Goal: Task Accomplishment & Management: Manage account settings

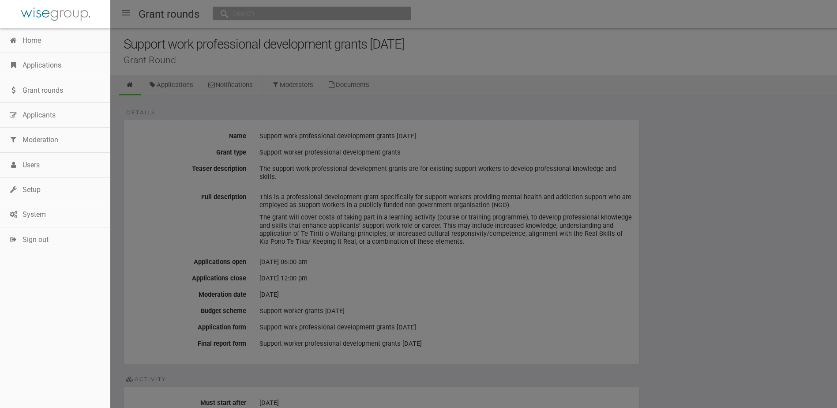
scroll to position [309, 0]
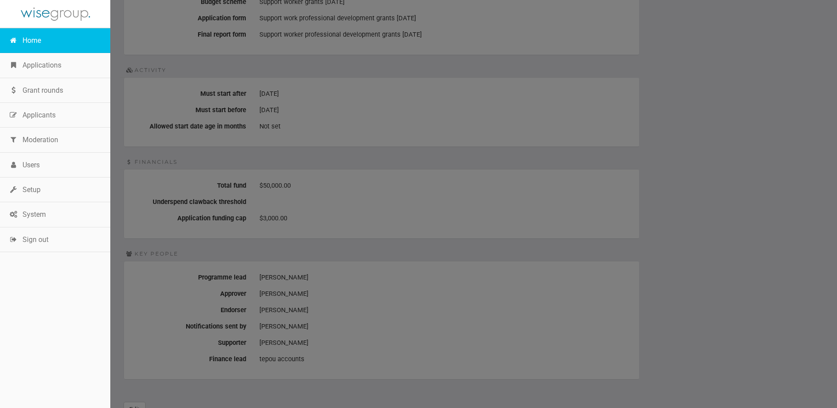
click at [22, 37] on link "Home" at bounding box center [55, 40] width 110 height 25
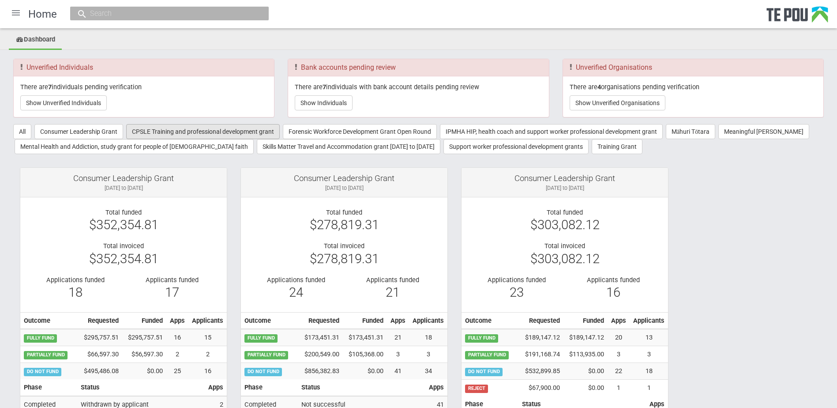
click at [173, 132] on button "CPSLE Training and professional development grant" at bounding box center [203, 131] width 154 height 15
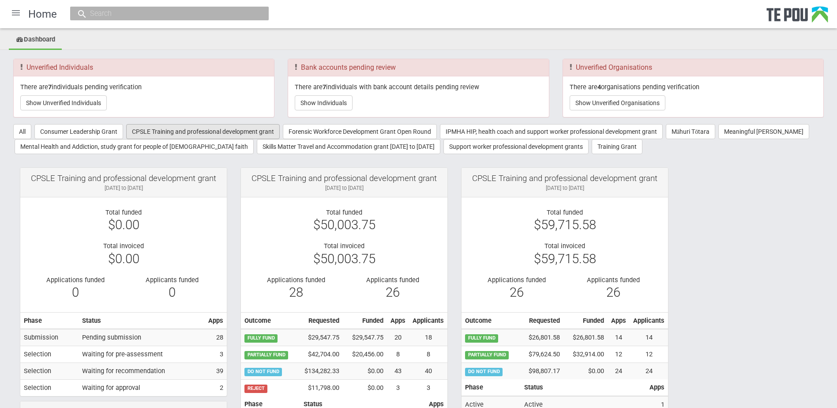
click at [169, 131] on button "CPSLE Training and professional development grant" at bounding box center [203, 131] width 154 height 15
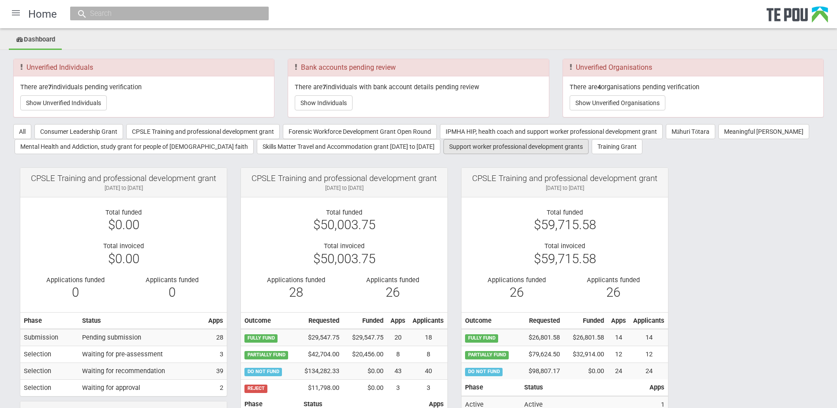
click at [454, 149] on button "Support worker professional development grants" at bounding box center [515, 146] width 145 height 15
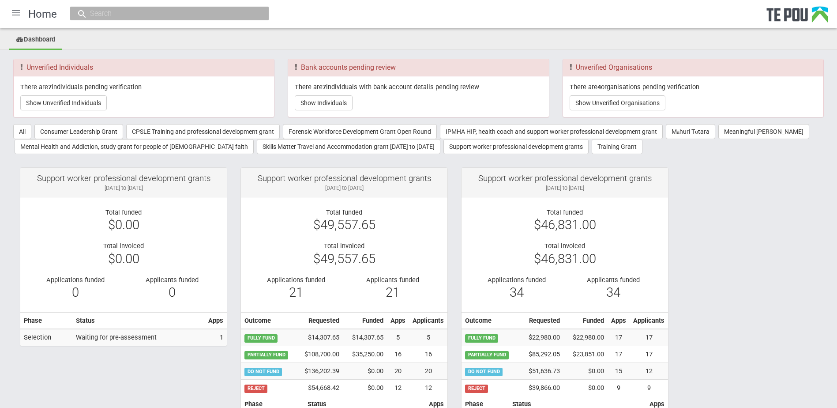
click at [15, 14] on div at bounding box center [15, 12] width 21 height 21
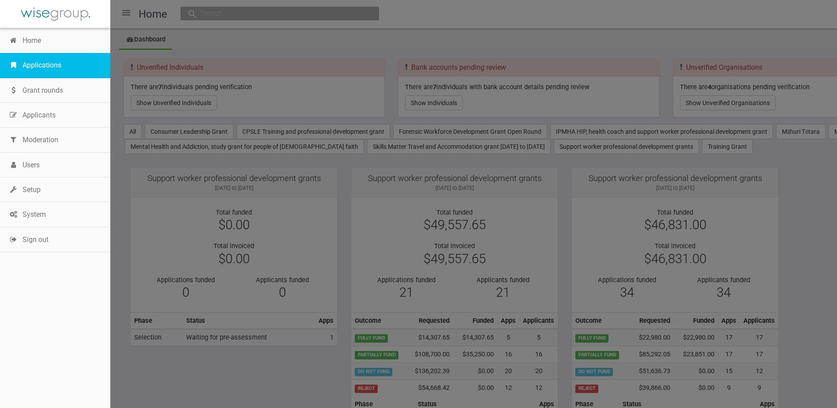
click at [22, 64] on link "Applications" at bounding box center [55, 65] width 110 height 25
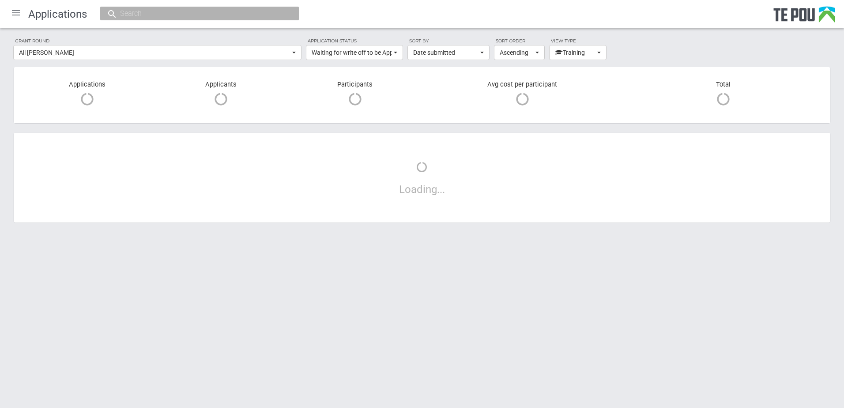
click at [14, 12] on div at bounding box center [15, 12] width 21 height 21
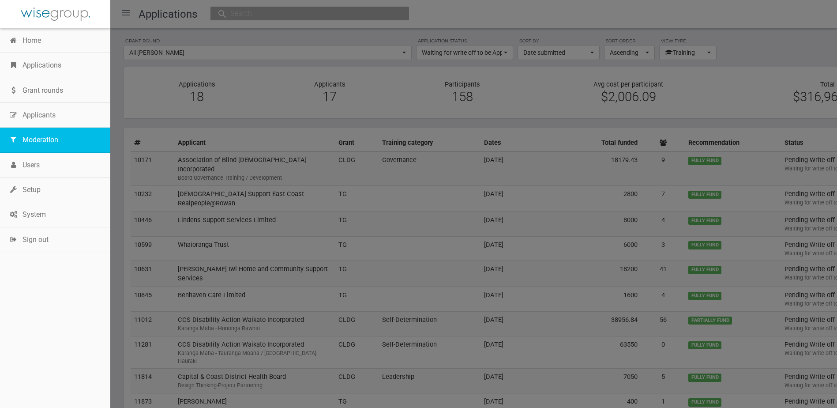
click at [30, 144] on link "Moderation" at bounding box center [55, 140] width 110 height 25
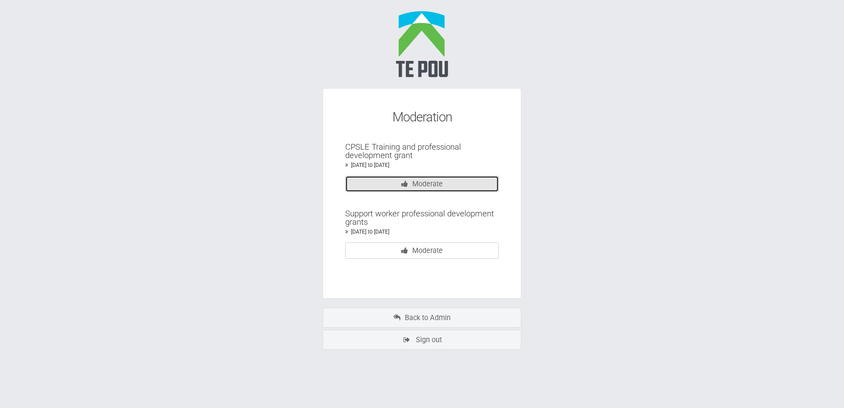
click at [411, 183] on link "Moderate" at bounding box center [422, 184] width 154 height 16
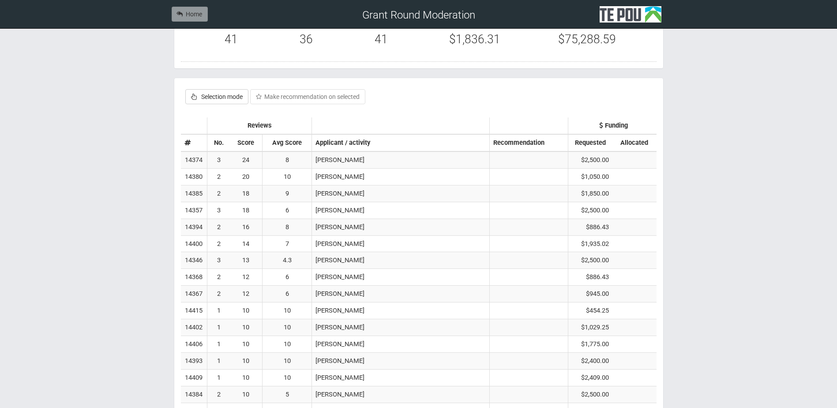
scroll to position [231, 0]
click at [199, 14] on link "Home" at bounding box center [190, 14] width 36 height 15
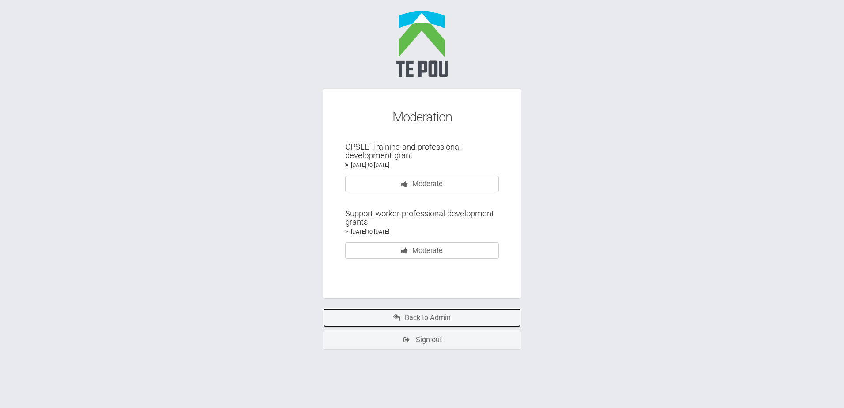
click at [401, 310] on link "Back to Admin" at bounding box center [422, 318] width 199 height 20
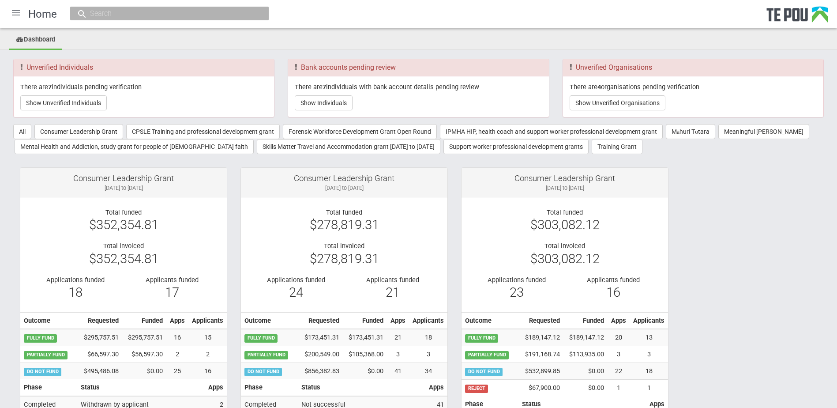
click at [12, 10] on div at bounding box center [15, 12] width 21 height 21
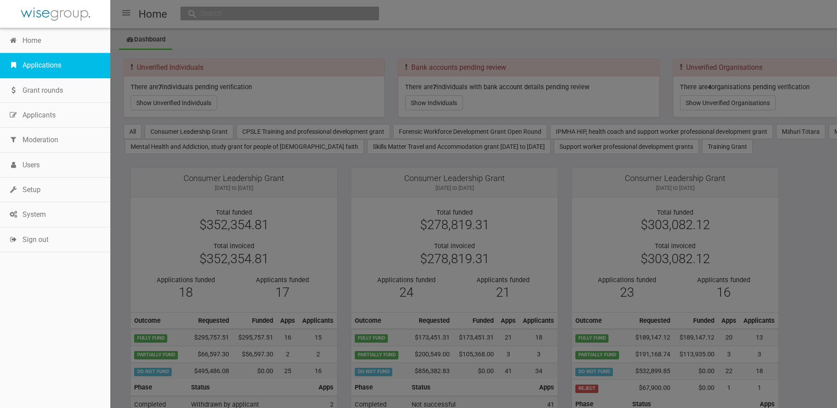
click at [36, 65] on link "Applications" at bounding box center [55, 65] width 110 height 25
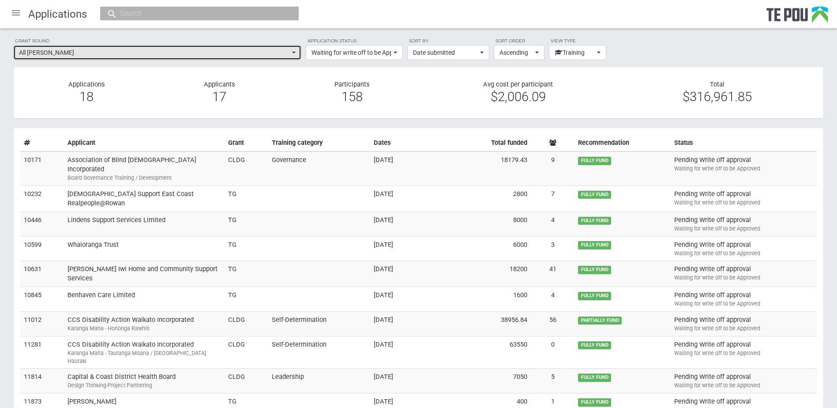
click at [136, 51] on span "All grant rounds" at bounding box center [154, 52] width 271 height 9
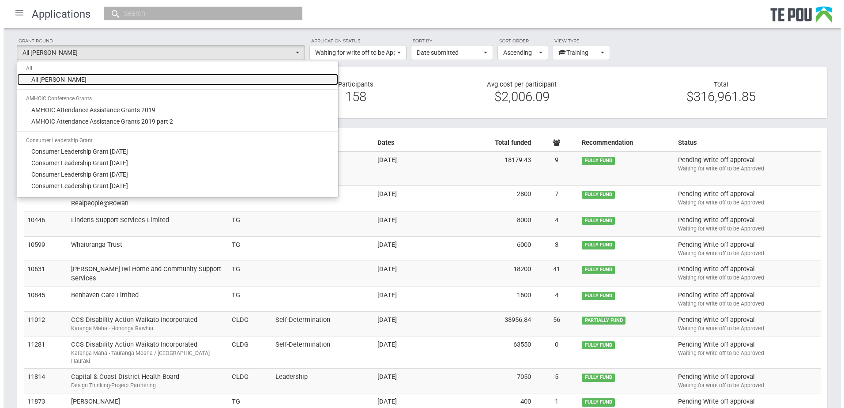
scroll to position [220, 0]
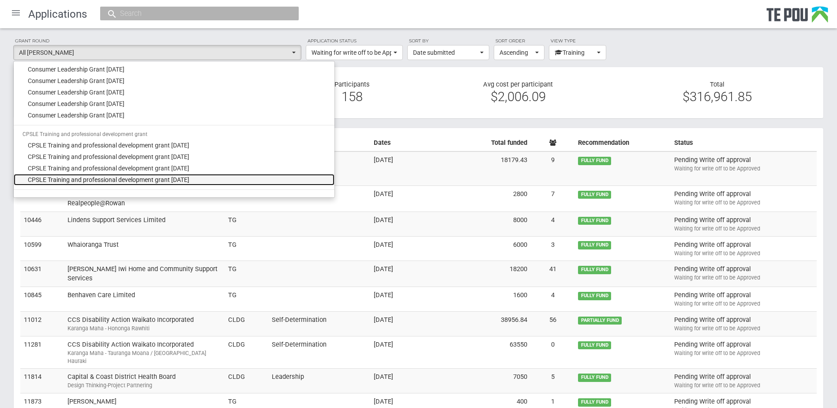
click at [88, 177] on span "CPSLE Training and professional development grant September 2025" at bounding box center [108, 179] width 161 height 9
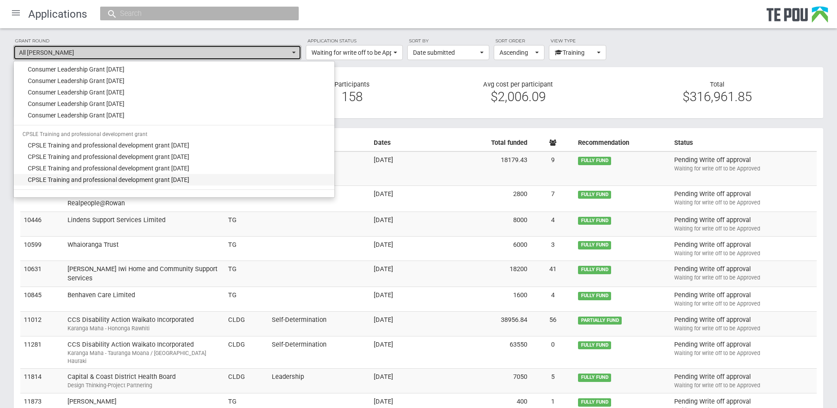
select select "68"
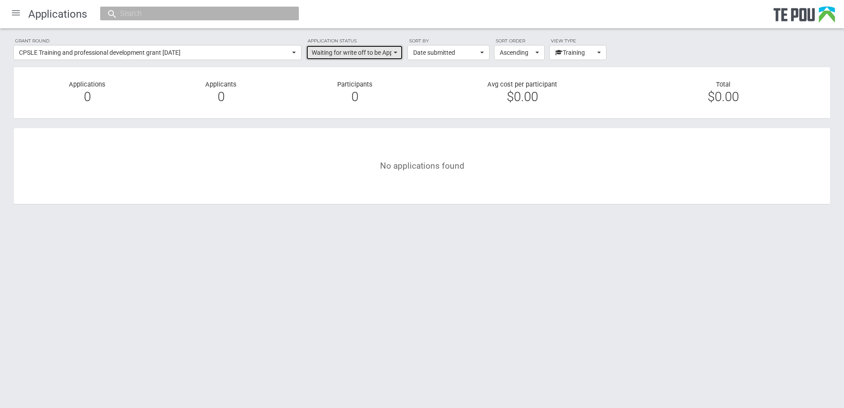
click at [358, 50] on span "Waiting for write off to be Approved" at bounding box center [352, 52] width 80 height 9
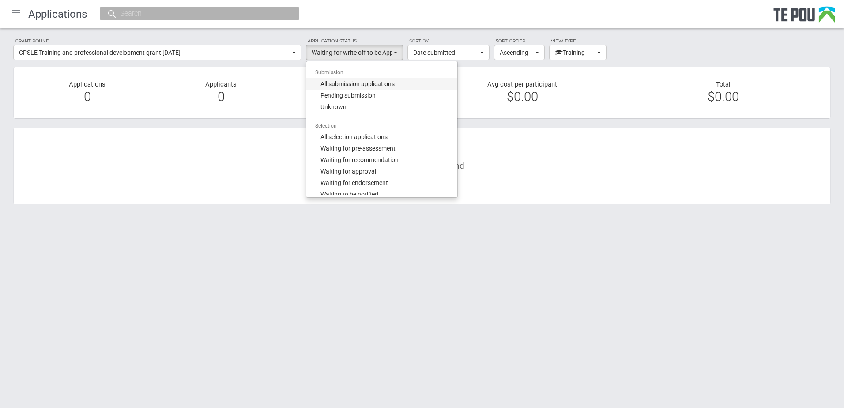
scroll to position [7, 0]
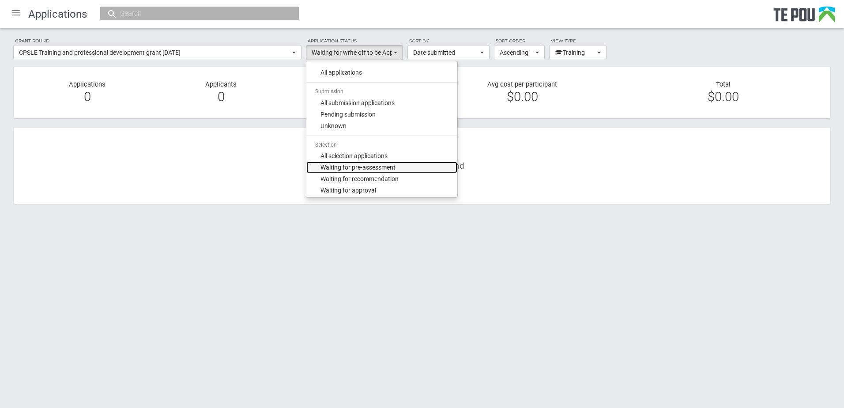
click at [357, 167] on span "Waiting for pre-assessment" at bounding box center [357, 167] width 75 height 9
select select "100"
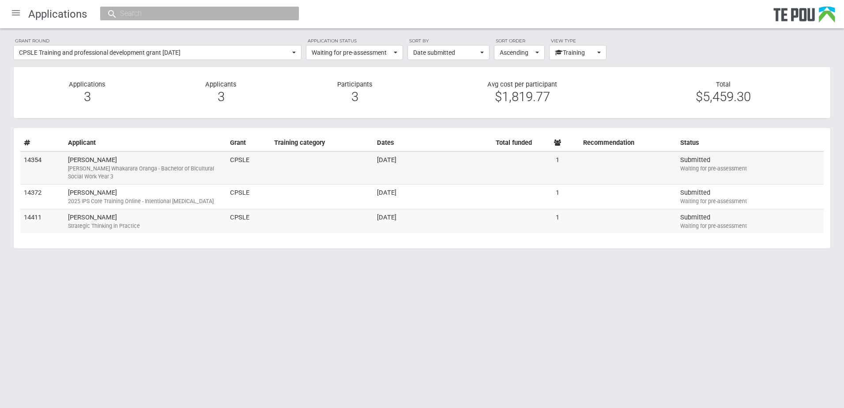
click at [136, 163] on td "Fran Mackay Ngā Poutoko Whakarara Oranga - Bachelor of Bicultural Social Work Y…" at bounding box center [145, 167] width 162 height 33
click at [16, 15] on div at bounding box center [15, 12] width 21 height 21
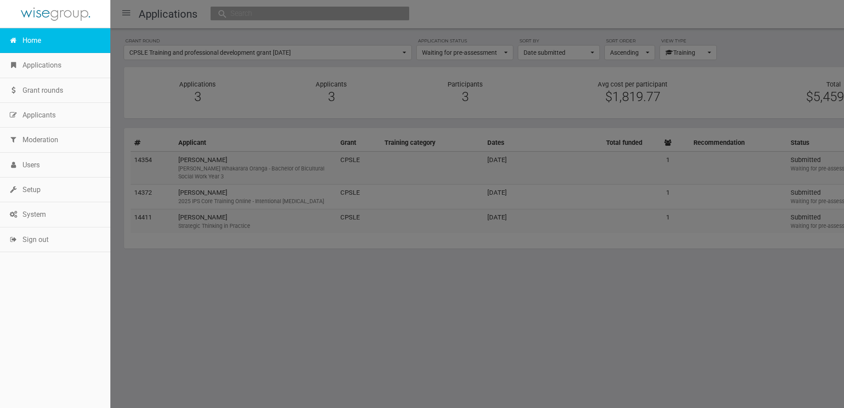
click at [27, 41] on link "Home" at bounding box center [55, 40] width 110 height 25
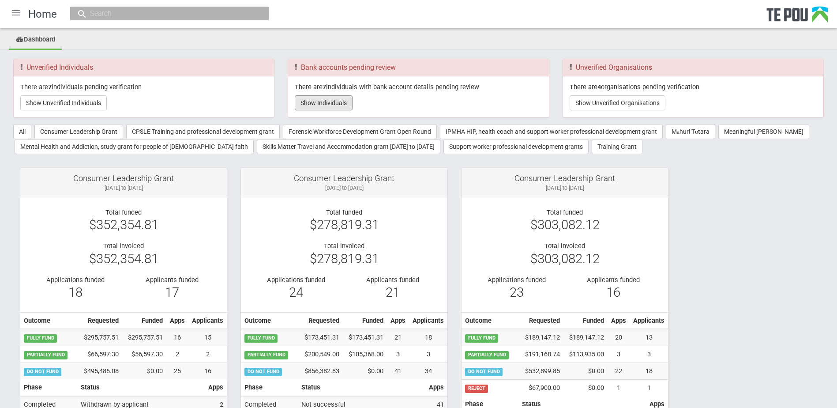
click at [350, 97] on button "Show Individuals" at bounding box center [324, 102] width 58 height 15
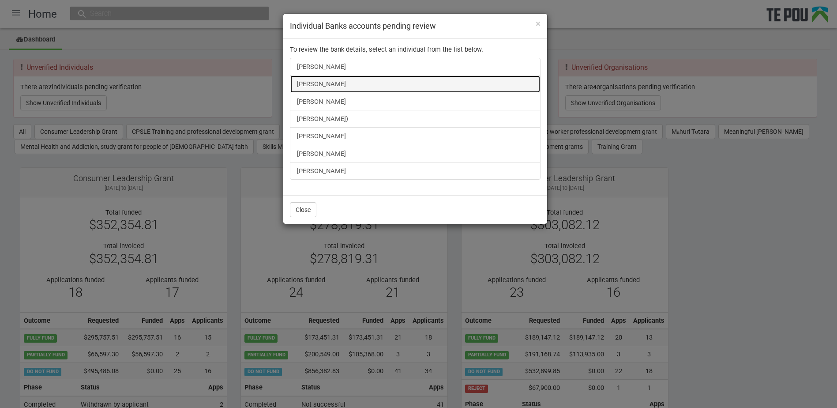
click at [348, 87] on link "[PERSON_NAME]" at bounding box center [415, 84] width 251 height 18
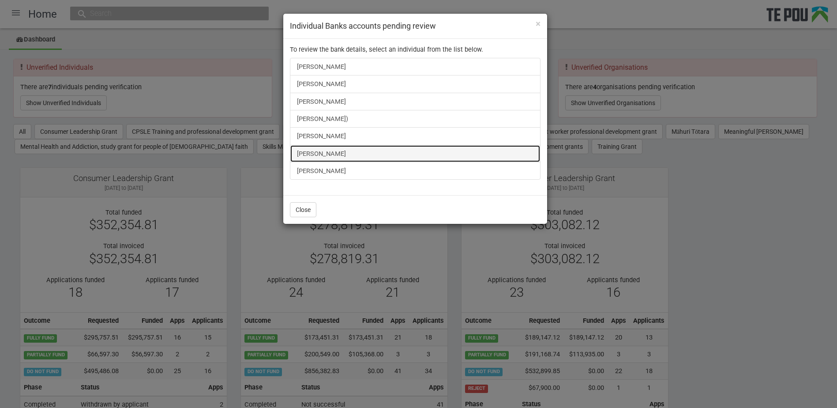
click at [327, 154] on link "[PERSON_NAME]" at bounding box center [415, 154] width 251 height 18
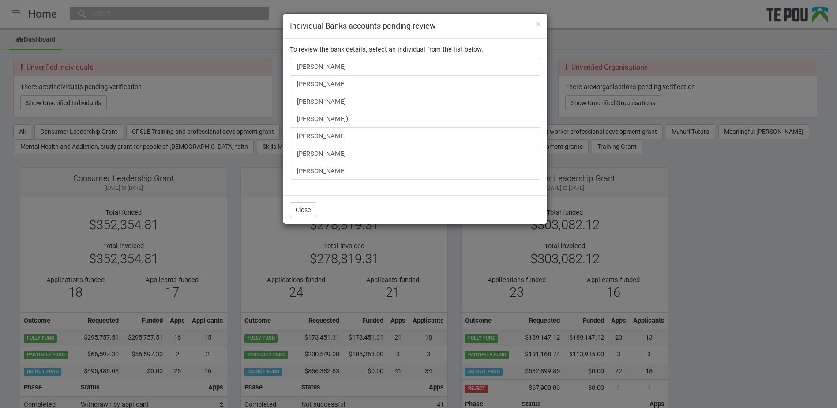
click at [68, 101] on div "× Individual Banks accounts pending review To review the bank details, select a…" at bounding box center [418, 204] width 837 height 408
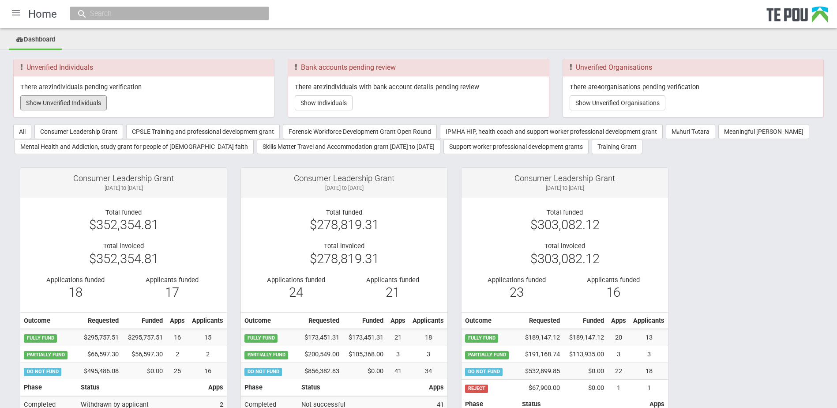
click at [68, 101] on button "Show Unverified Individuals" at bounding box center [63, 102] width 86 height 15
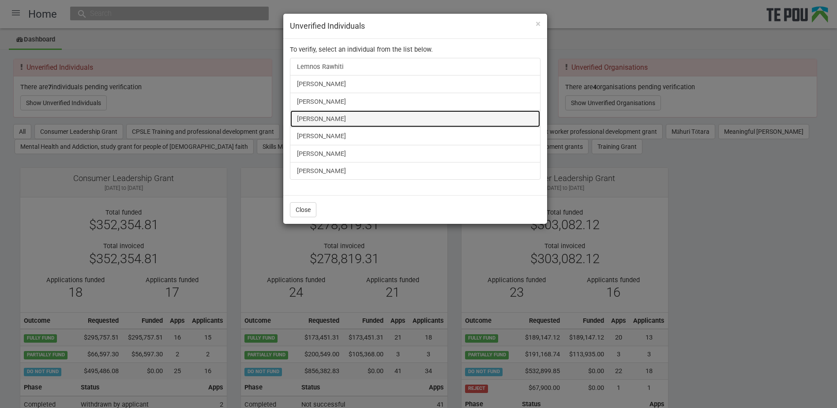
click at [320, 120] on link "[PERSON_NAME]" at bounding box center [415, 119] width 251 height 18
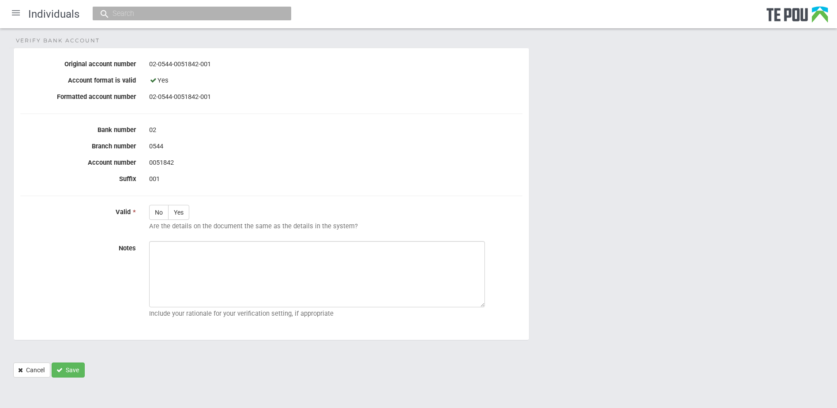
scroll to position [180, 0]
click at [31, 368] on link "Cancel" at bounding box center [31, 369] width 37 height 15
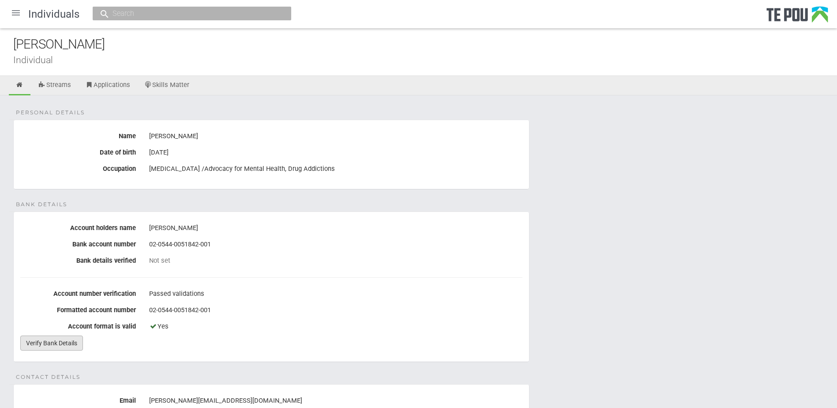
click at [58, 345] on link "Verify Bank Details" at bounding box center [51, 342] width 63 height 15
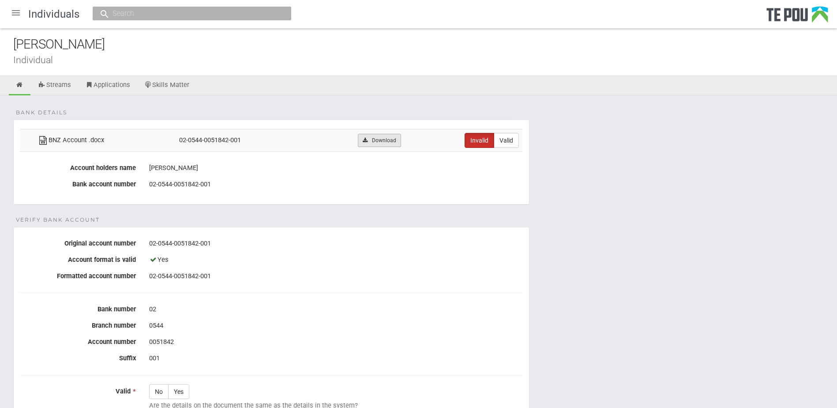
click at [378, 140] on link "Download" at bounding box center [379, 140] width 43 height 13
click at [389, 142] on link "Download" at bounding box center [386, 140] width 43 height 13
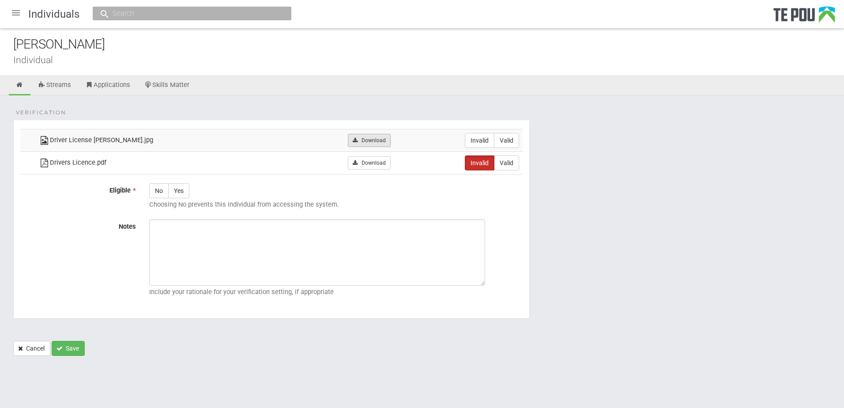
click at [363, 140] on link "Download" at bounding box center [369, 140] width 43 height 13
click at [370, 163] on link "Download" at bounding box center [369, 162] width 43 height 13
click at [38, 352] on link "Cancel" at bounding box center [31, 348] width 37 height 15
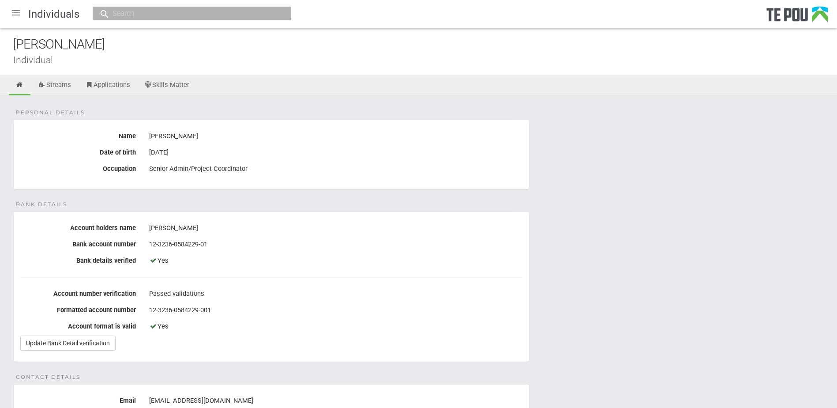
click at [15, 11] on div at bounding box center [15, 12] width 21 height 21
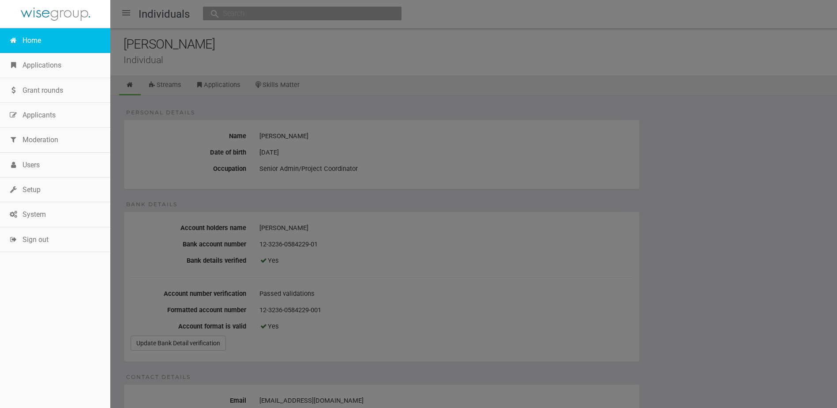
click at [17, 37] on icon at bounding box center [13, 40] width 9 height 7
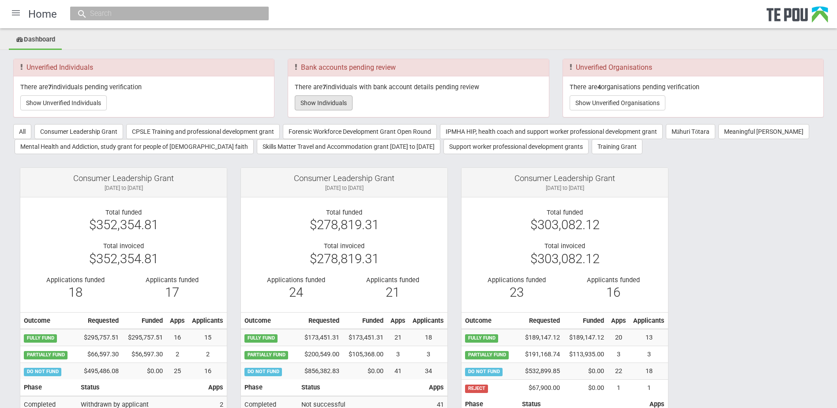
click at [326, 110] on button "Show Individuals" at bounding box center [324, 102] width 58 height 15
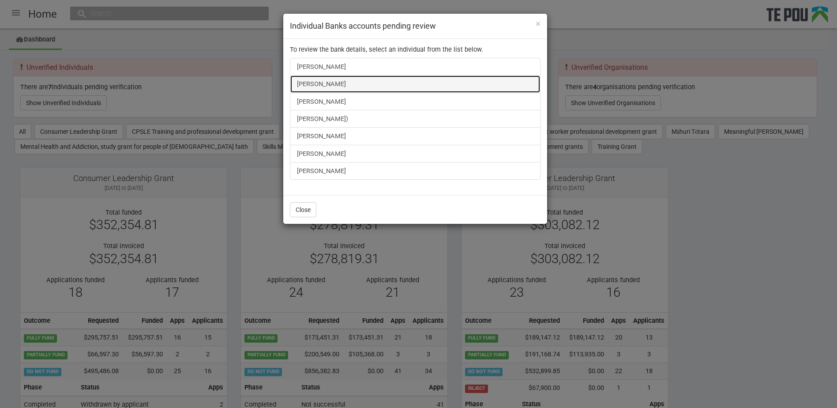
click at [311, 86] on link "Fran Mackay" at bounding box center [415, 84] width 251 height 18
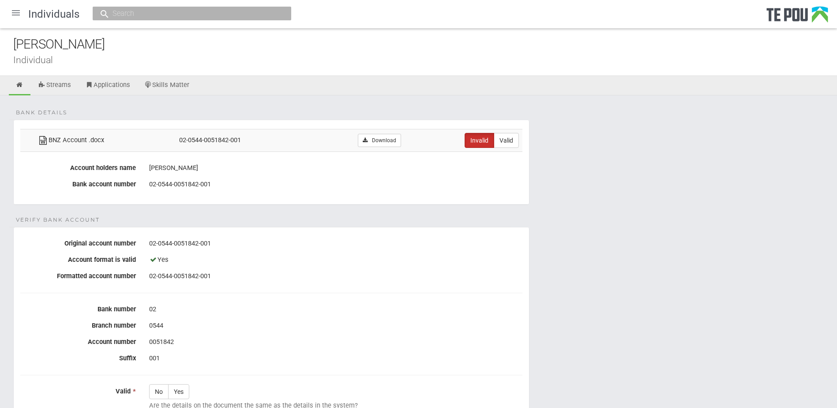
click at [11, 15] on div at bounding box center [15, 12] width 21 height 21
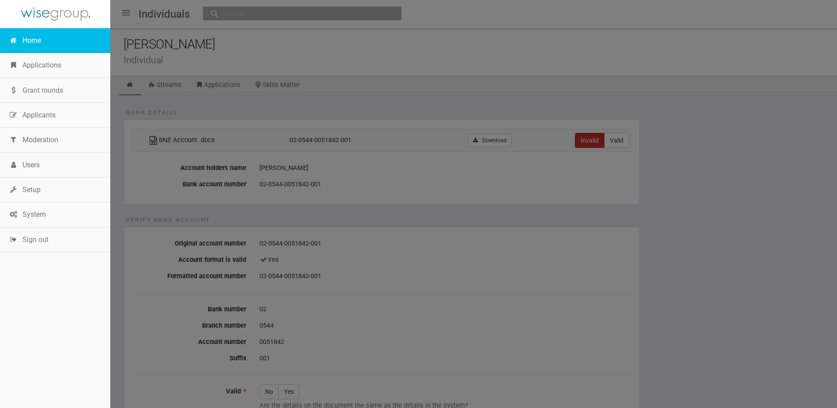
click at [20, 34] on link "Home" at bounding box center [55, 40] width 110 height 25
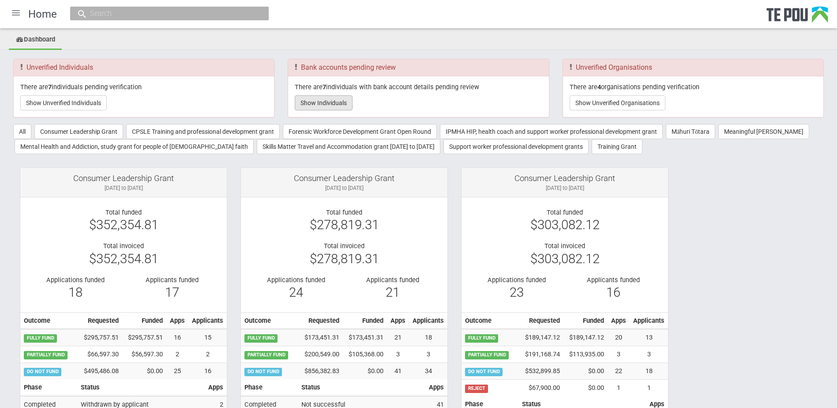
click at [315, 101] on button "Show Individuals" at bounding box center [324, 102] width 58 height 15
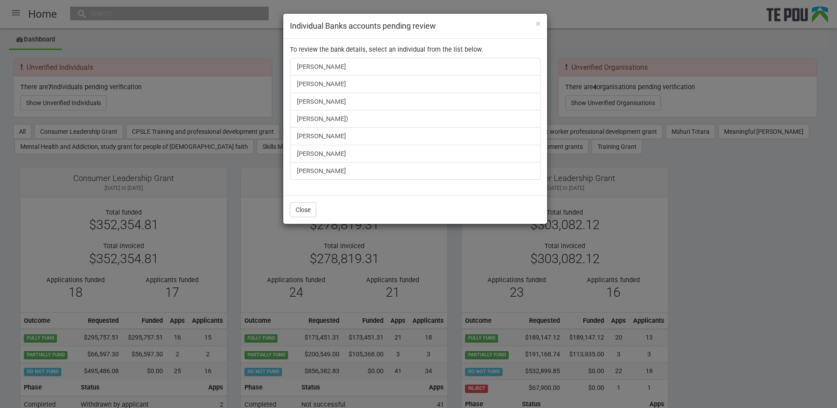
click at [68, 97] on div "× Individual Banks accounts pending review To review the bank details, select a…" at bounding box center [418, 204] width 837 height 408
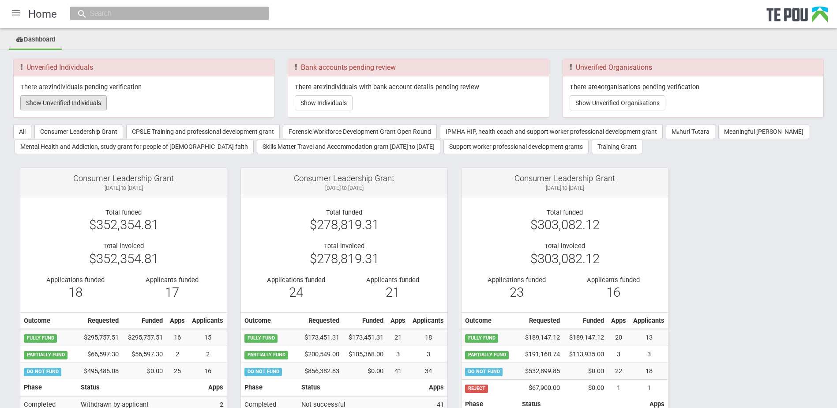
click at [72, 101] on button "Show Unverified Individuals" at bounding box center [63, 102] width 86 height 15
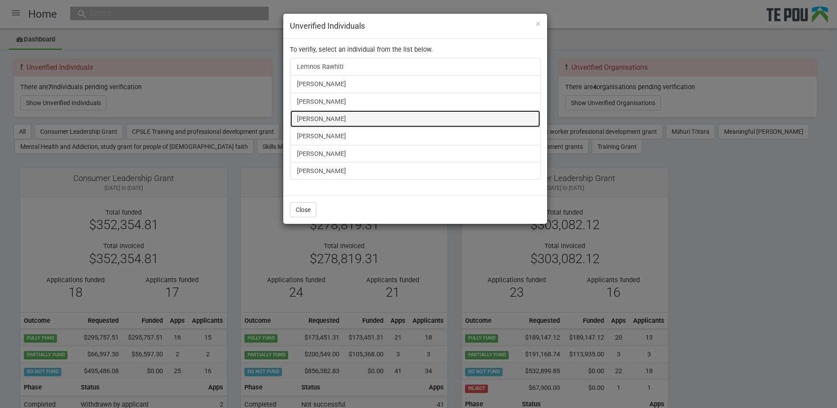
click at [325, 118] on link "[PERSON_NAME]" at bounding box center [415, 119] width 251 height 18
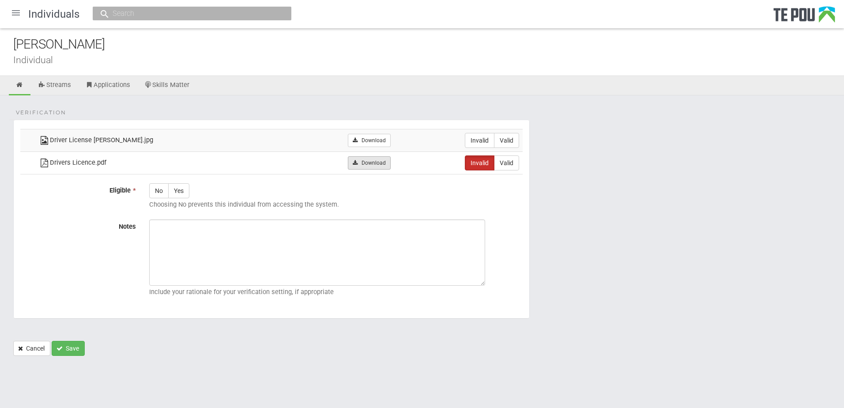
click at [369, 162] on link "Download" at bounding box center [369, 162] width 43 height 13
click at [362, 139] on link "Download" at bounding box center [369, 140] width 43 height 13
click at [33, 349] on link "Cancel" at bounding box center [31, 348] width 37 height 15
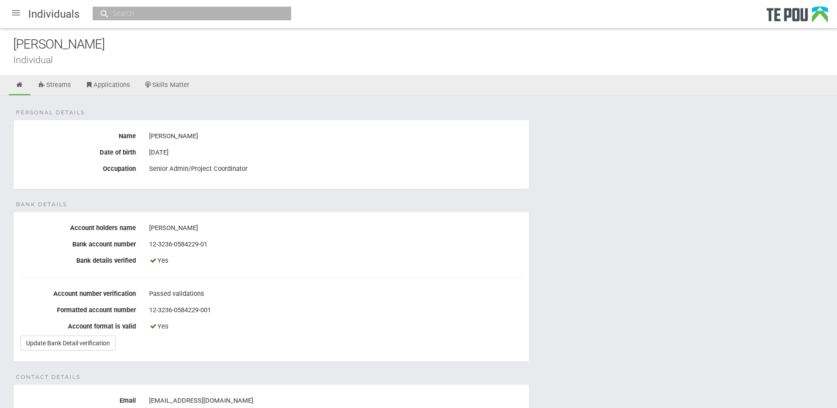
click at [16, 11] on div at bounding box center [15, 12] width 21 height 21
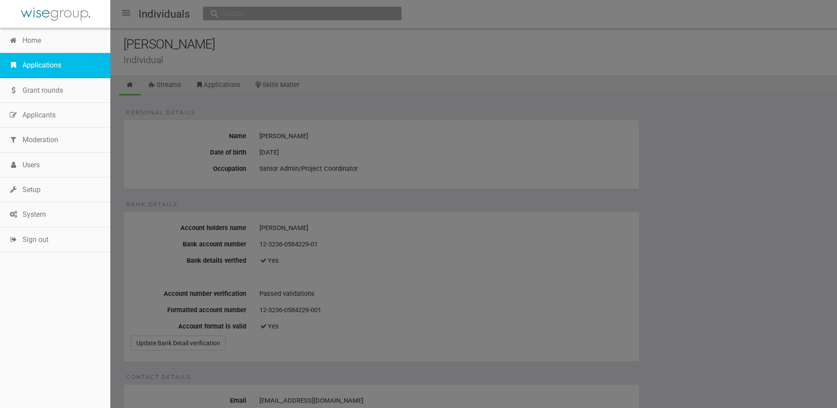
click at [57, 56] on link "Applications" at bounding box center [55, 65] width 110 height 25
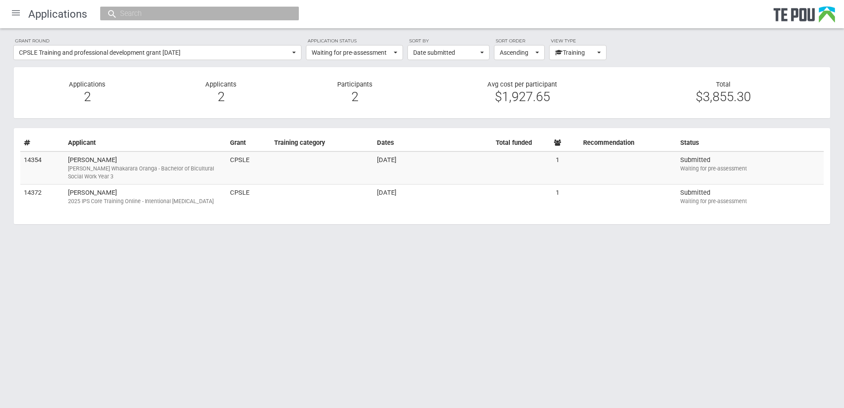
click at [14, 12] on div at bounding box center [15, 12] width 21 height 21
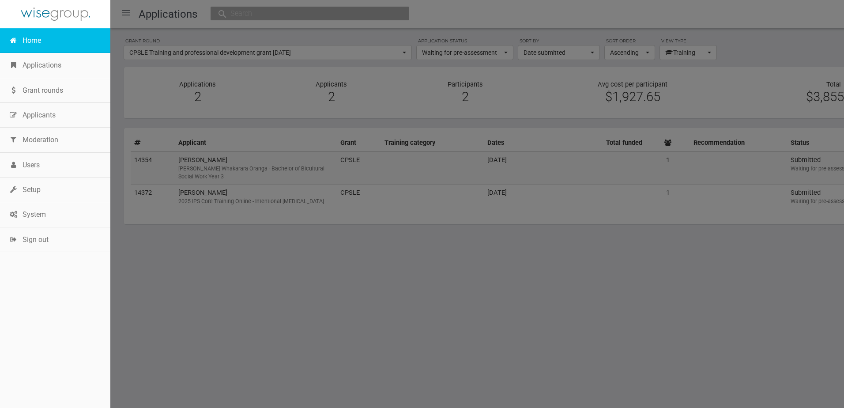
click at [23, 35] on link "Home" at bounding box center [55, 40] width 110 height 25
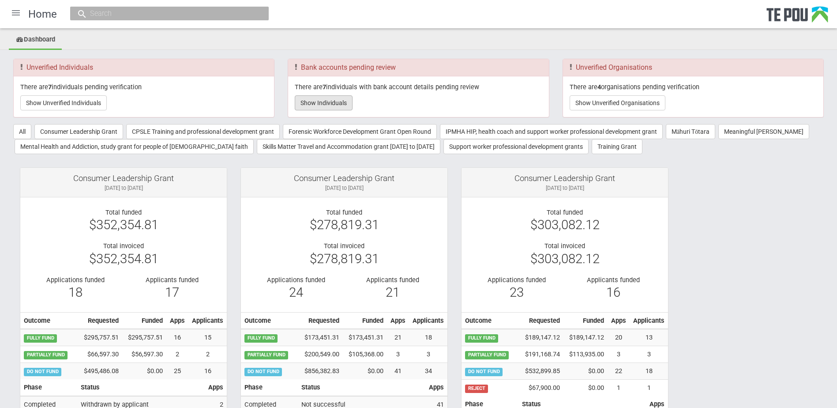
click at [314, 99] on button "Show Individuals" at bounding box center [324, 102] width 58 height 15
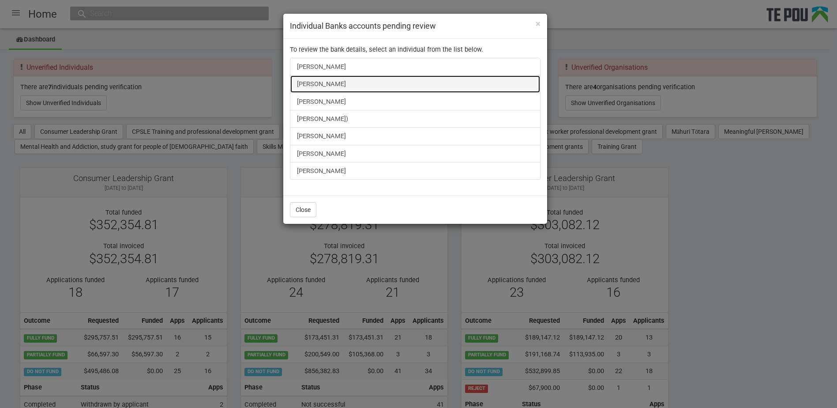
click at [316, 87] on link "[PERSON_NAME]" at bounding box center [415, 84] width 251 height 18
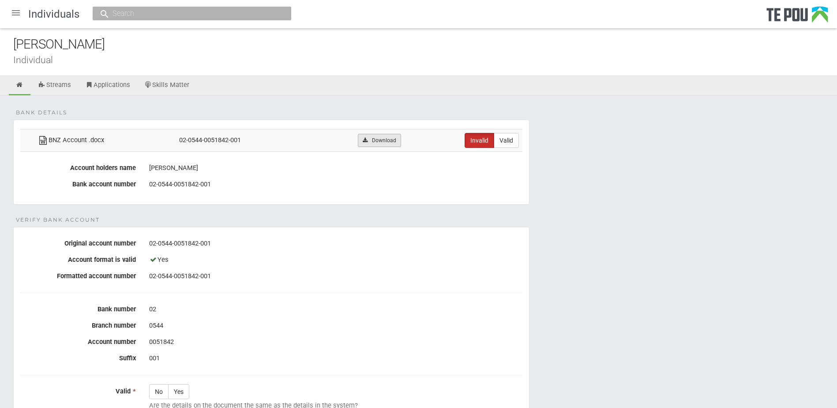
click at [384, 136] on link "Download" at bounding box center [379, 140] width 43 height 13
click at [16, 83] on icon at bounding box center [19, 85] width 8 height 7
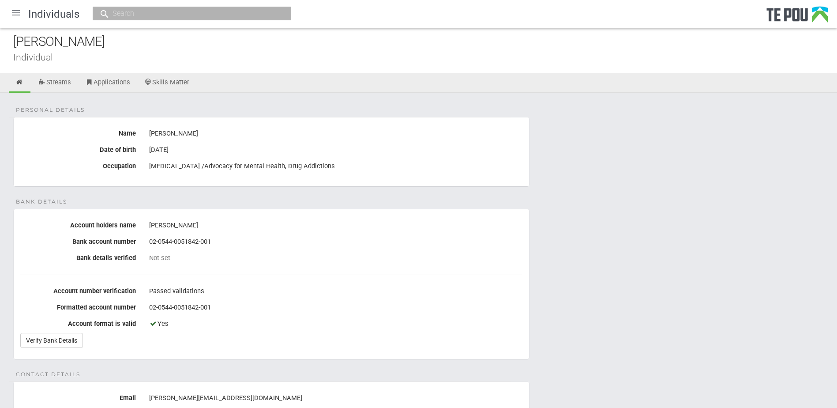
scroll to position [176, 0]
